Goal: Task Accomplishment & Management: Use online tool/utility

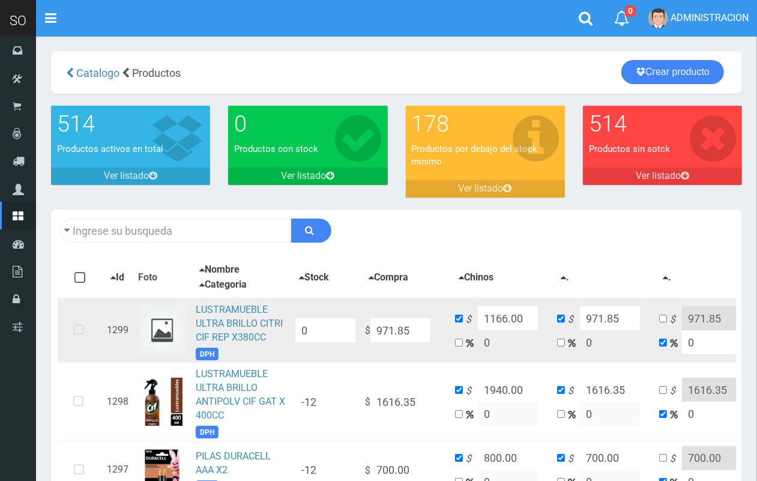
click at [206, 301] on td "LUSTRAMUEBLE ULTRA BRILLO CITRI CIF REP X380CC DPH" at bounding box center [241, 330] width 100 height 65
click at [208, 313] on td "LUSTRAMUEBLE ULTRA BRILLO CITRI CIF REP X380CC DPH" at bounding box center [241, 330] width 100 height 65
click at [205, 311] on link "LUSTRAMUEBLE ULTRA BRILLO CITRI CIF REP X380CC" at bounding box center [239, 323] width 87 height 39
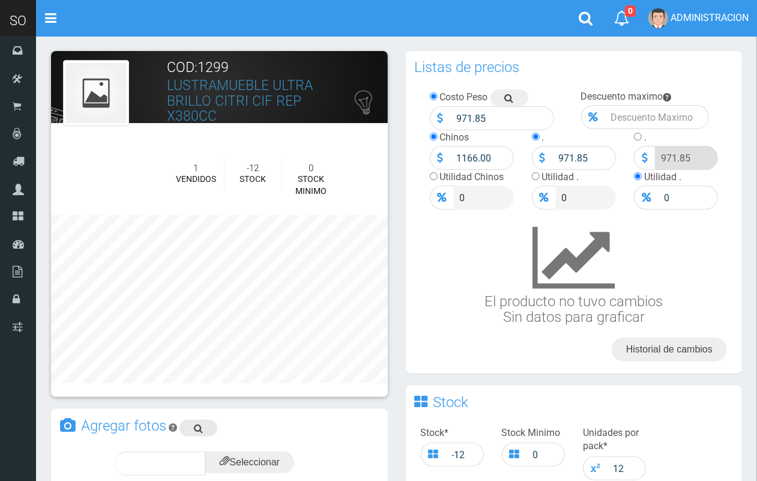
click at [193, 425] on link at bounding box center [198, 428] width 38 height 17
click at [232, 458] on input "file" at bounding box center [249, 462] width 89 height 22
click at [291, 461] on span "subir" at bounding box center [279, 463] width 31 height 10
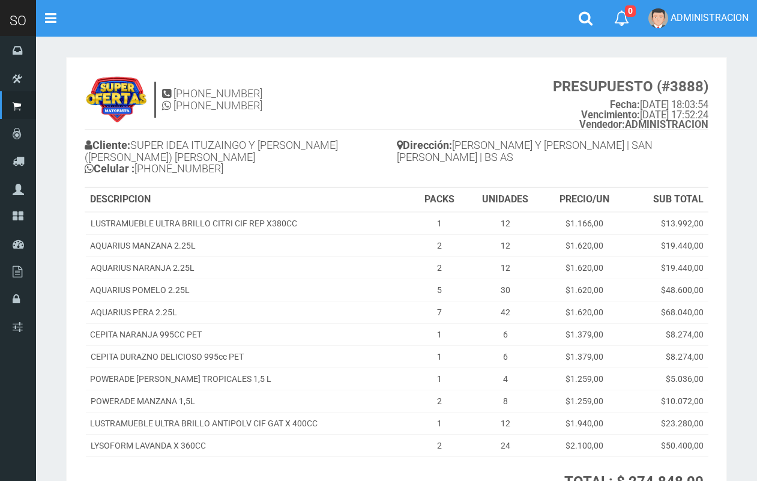
scroll to position [34, 0]
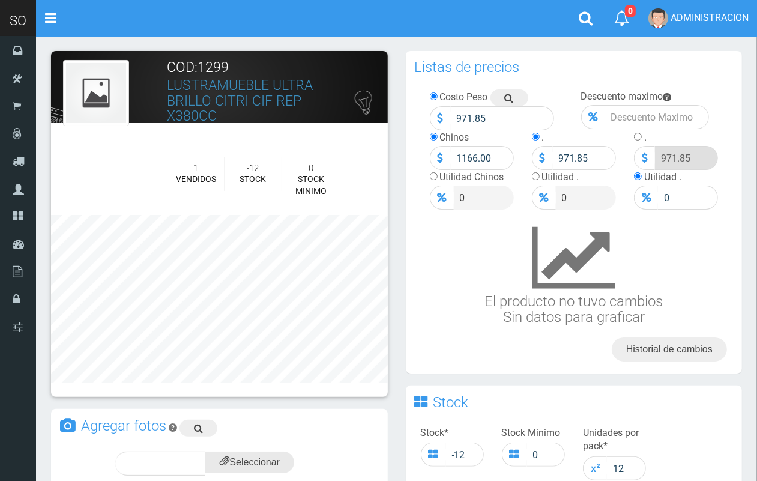
click at [267, 455] on input "file" at bounding box center [249, 462] width 89 height 22
click at [274, 458] on span "subir" at bounding box center [279, 463] width 31 height 10
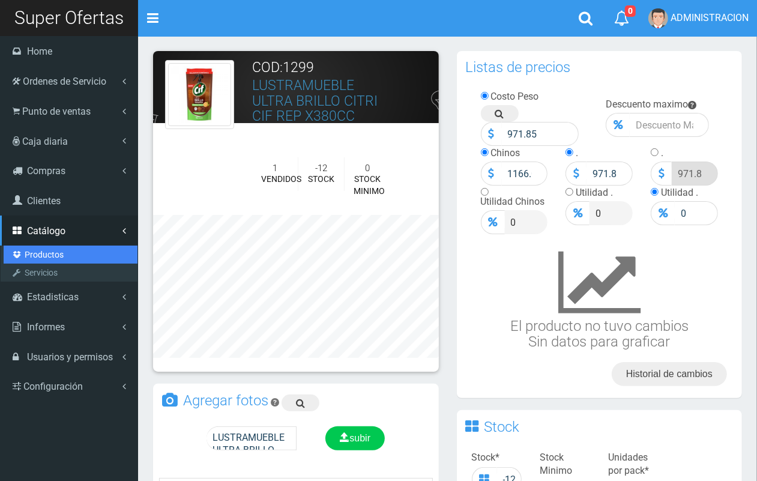
click at [41, 252] on link "Productos" at bounding box center [71, 255] width 134 height 18
